Goal: Information Seeking & Learning: Learn about a topic

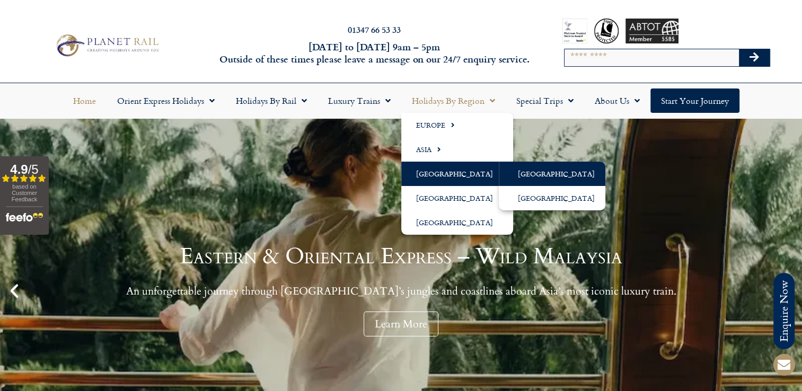
click at [543, 173] on link "[GEOGRAPHIC_DATA]" at bounding box center [552, 174] width 107 height 24
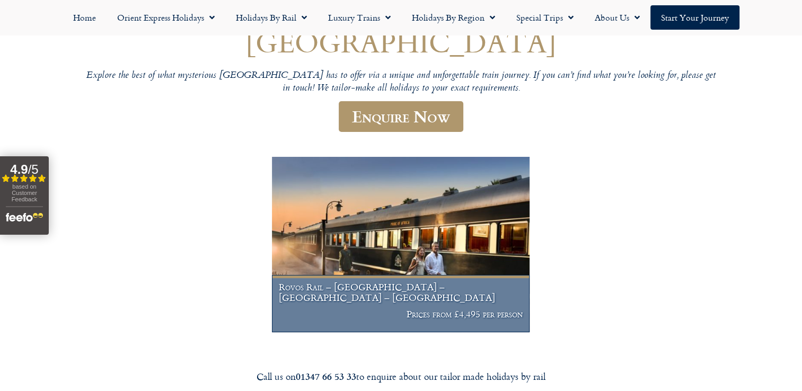
scroll to position [59, 0]
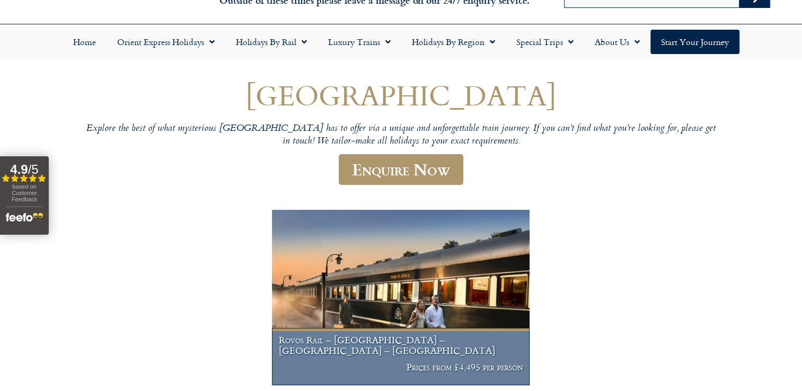
click at [409, 365] on p "Prices from £4,495 per person" at bounding box center [401, 367] width 244 height 11
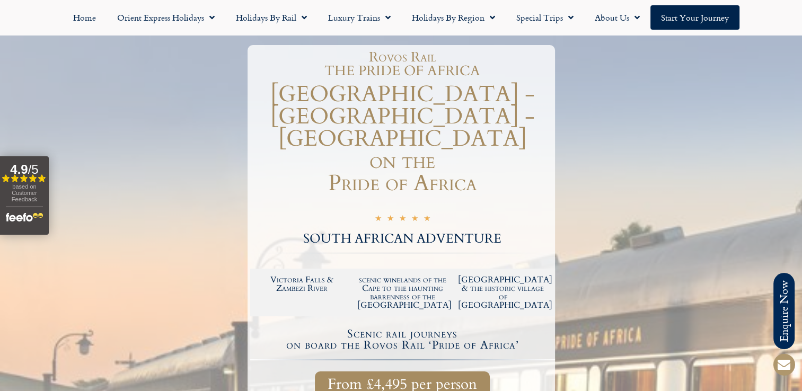
scroll to position [53, 0]
